Goal: Task Accomplishment & Management: Complete application form

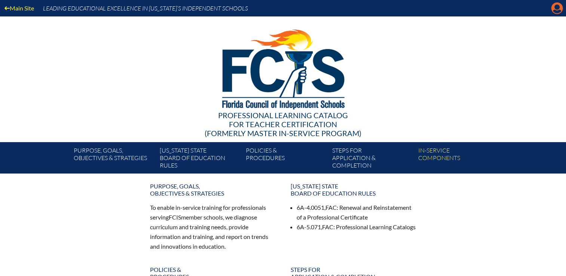
click at [553, 7] on icon at bounding box center [558, 9] width 12 height 12
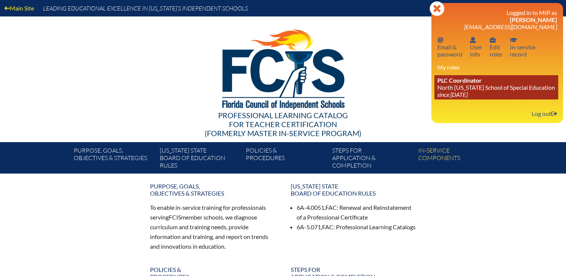
click at [500, 88] on link "PLC Coordinator North Florida School of Special Education since 2021 Aug 1" at bounding box center [497, 87] width 124 height 24
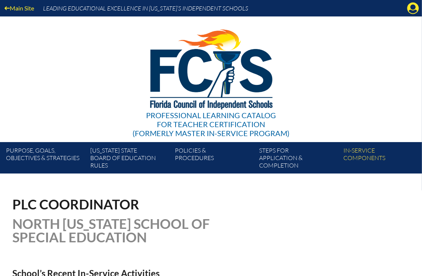
click at [399, 67] on div "Professional Learning Catalog for Teacher Certification (formerly Master In-ser…" at bounding box center [211, 79] width 422 height 126
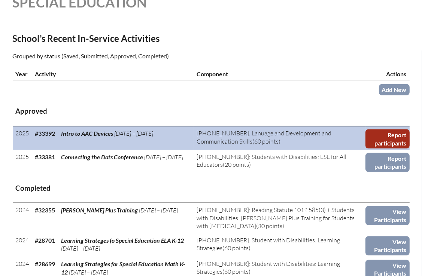
scroll to position [262, 0]
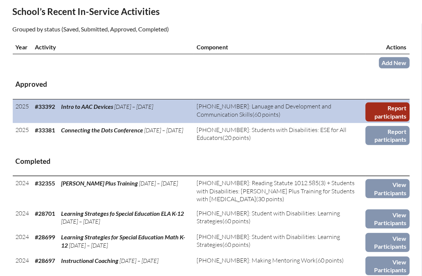
click at [391, 110] on link "Report participants" at bounding box center [387, 112] width 44 height 19
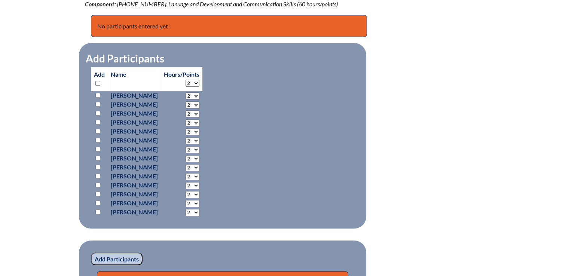
scroll to position [300, 0]
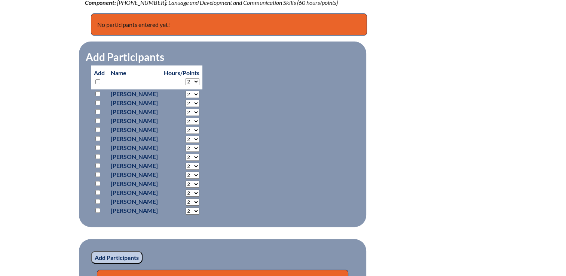
click at [97, 111] on input "checkbox" at bounding box center [97, 111] width 5 height 5
checkbox input "true"
click at [99, 137] on input "checkbox" at bounding box center [97, 138] width 5 height 5
checkbox input "true"
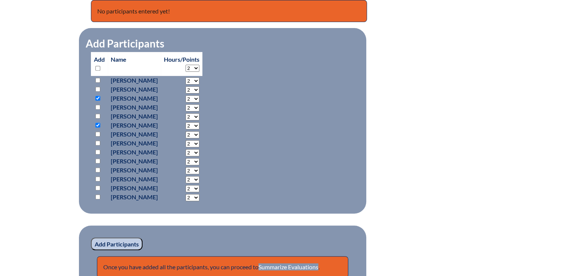
scroll to position [337, 0]
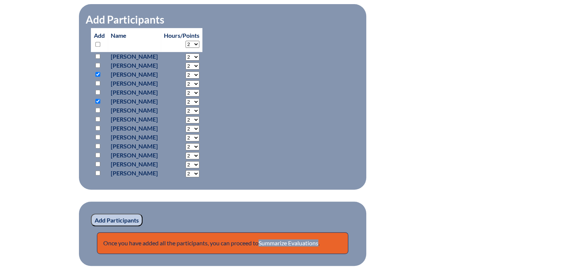
click at [121, 219] on input "Add Participants" at bounding box center [117, 220] width 52 height 13
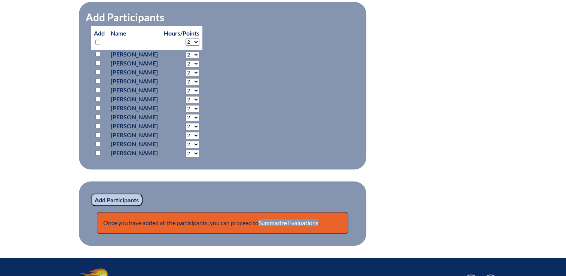
scroll to position [412, 0]
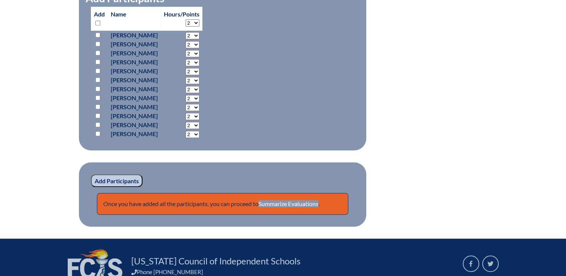
click at [116, 180] on input "Add Participants" at bounding box center [117, 180] width 52 height 13
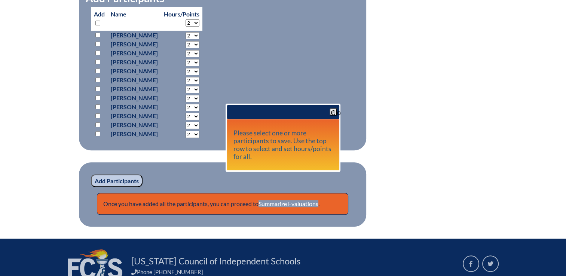
click at [332, 113] on span "button" at bounding box center [334, 112] width 6 height 6
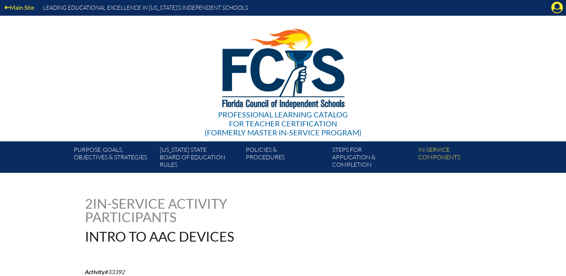
scroll to position [0, 0]
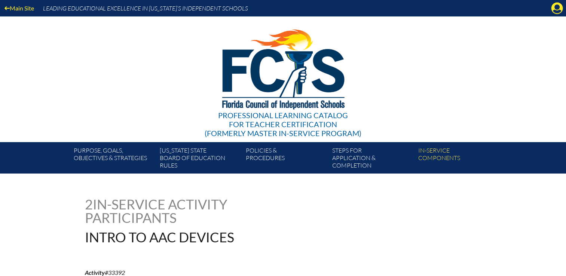
click at [445, 72] on div "Professional Learning Catalog for Teacher Certification (formerly Master In-ser…" at bounding box center [283, 79] width 455 height 126
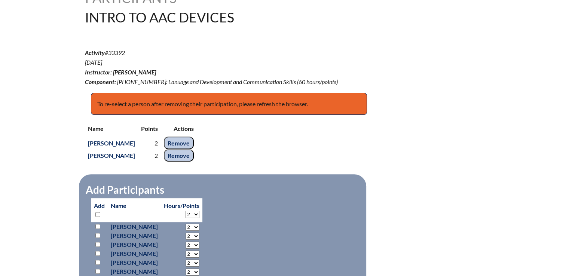
scroll to position [300, 0]
